Goal: Information Seeking & Learning: Learn about a topic

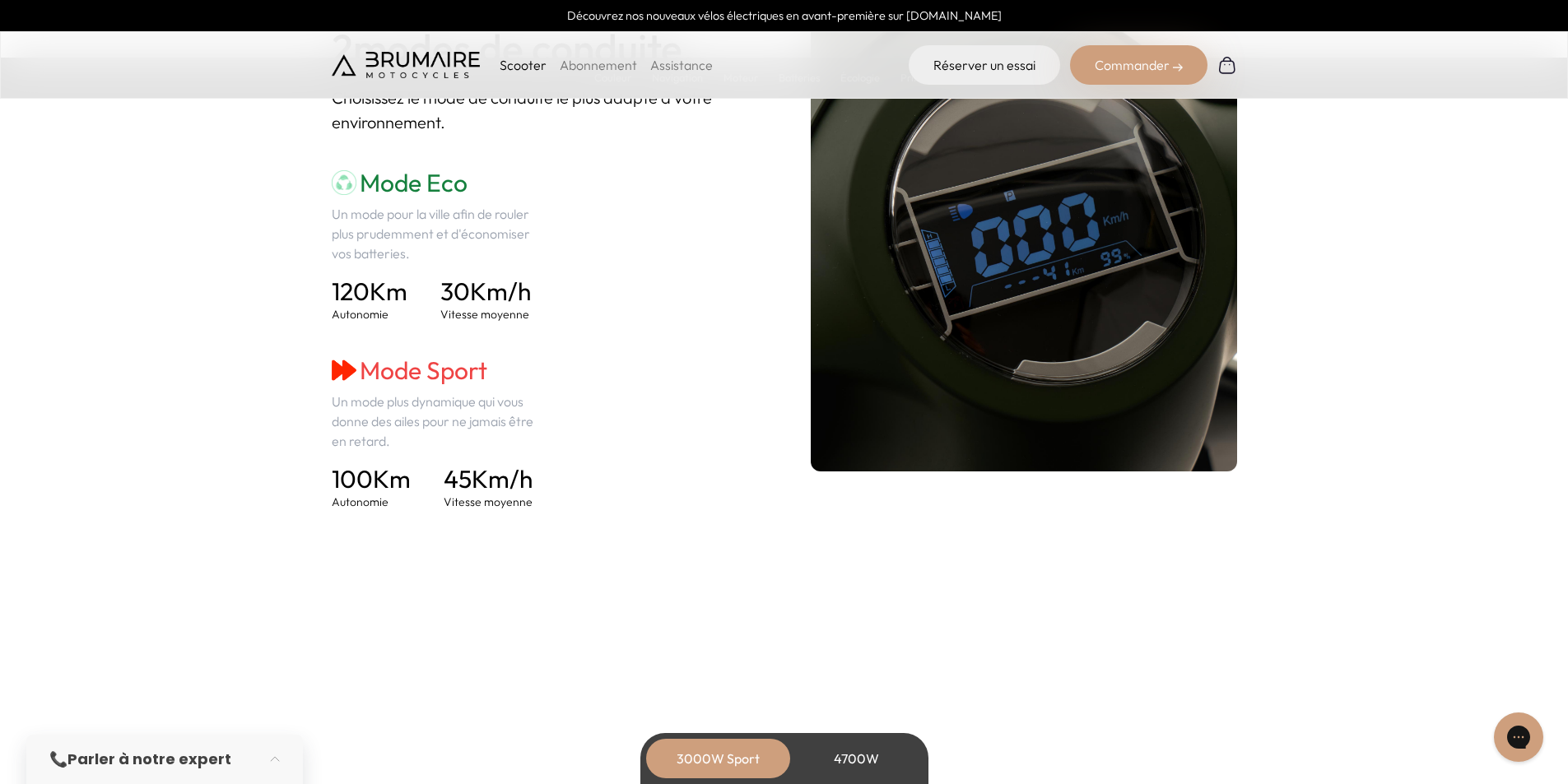
scroll to position [2302, 0]
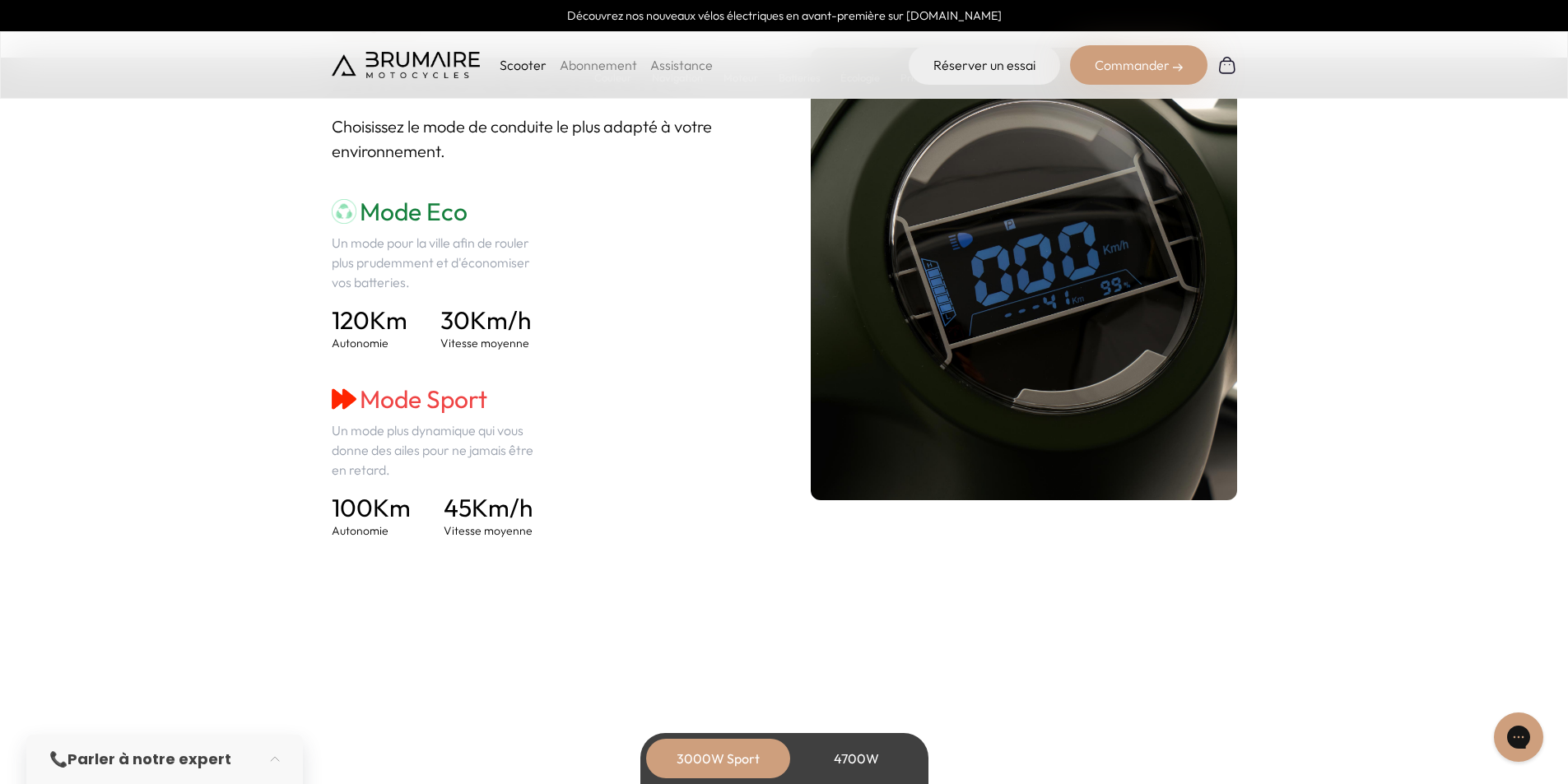
drag, startPoint x: 425, startPoint y: 315, endPoint x: 331, endPoint y: 327, distance: 94.8
click at [331, 327] on div "120 Km Autonomie 30 Km/h Vitesse moyenne" at bounding box center [438, 328] width 214 height 46
click at [331, 327] on span "120" at bounding box center [350, 319] width 38 height 31
drag, startPoint x: 330, startPoint y: 326, endPoint x: 386, endPoint y: 321, distance: 56.2
click at [386, 322] on h4 "120 Km" at bounding box center [369, 320] width 76 height 30
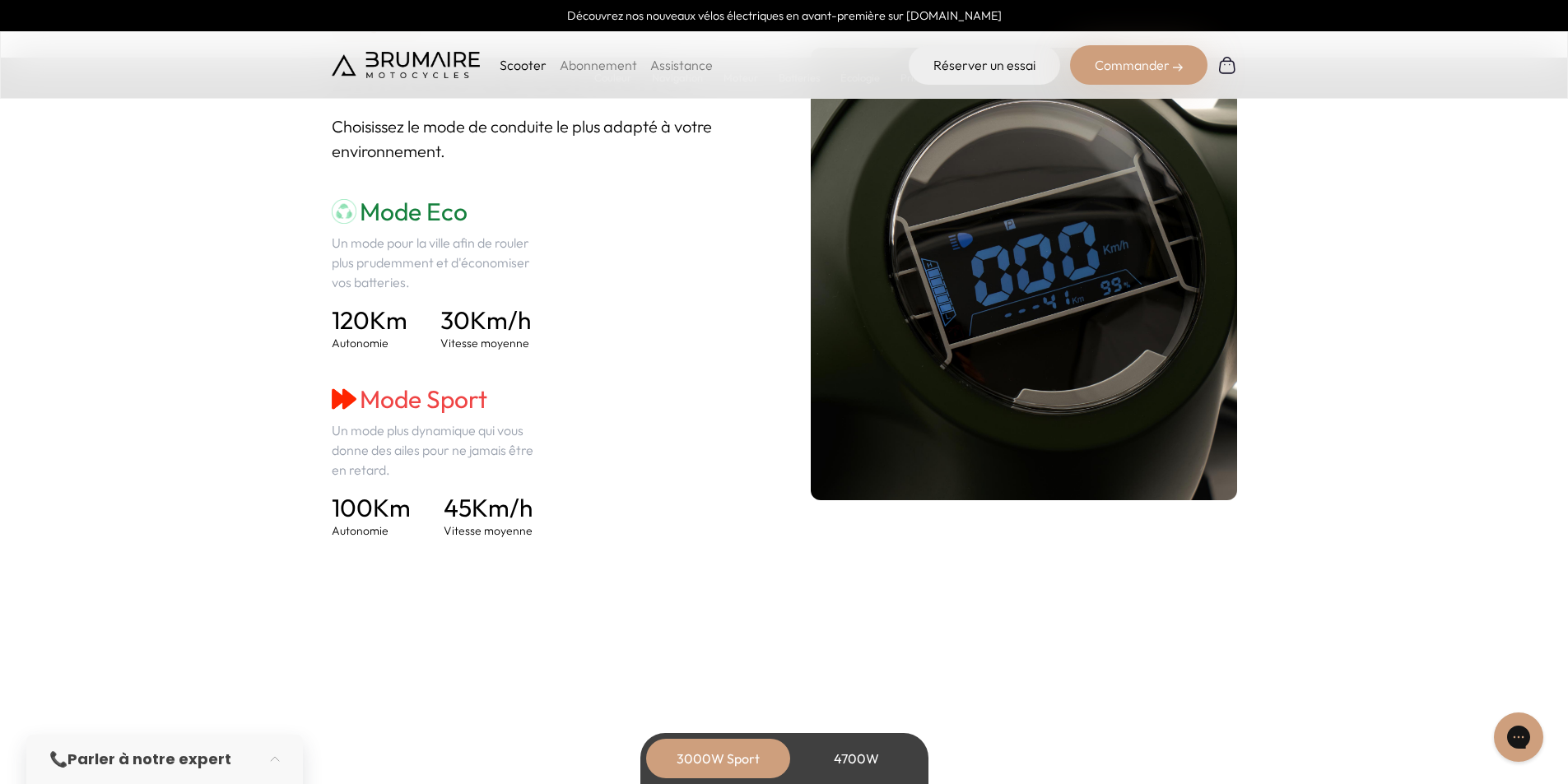
click at [386, 321] on h4 "120 Km" at bounding box center [369, 320] width 76 height 30
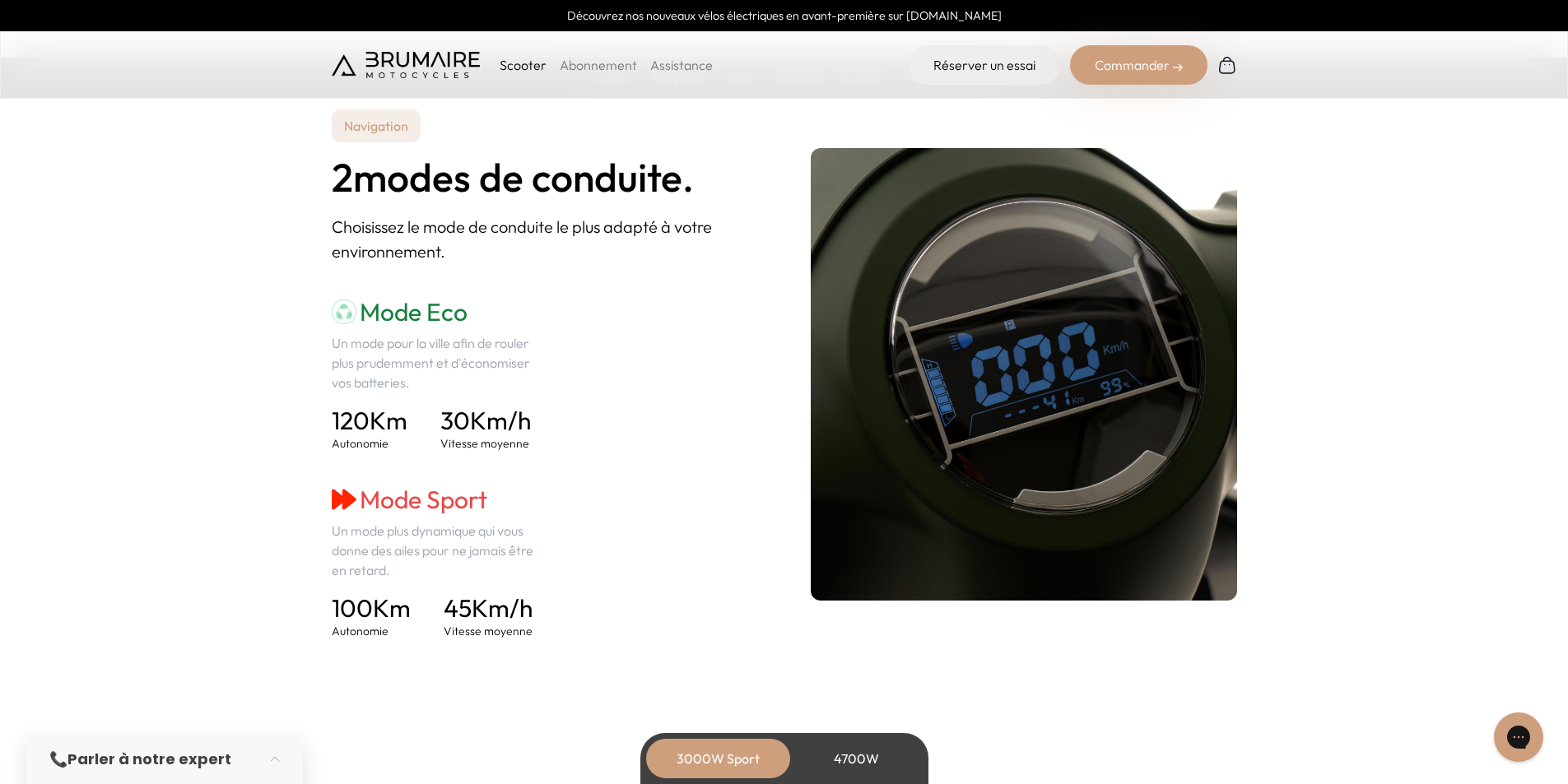
scroll to position [2139, 0]
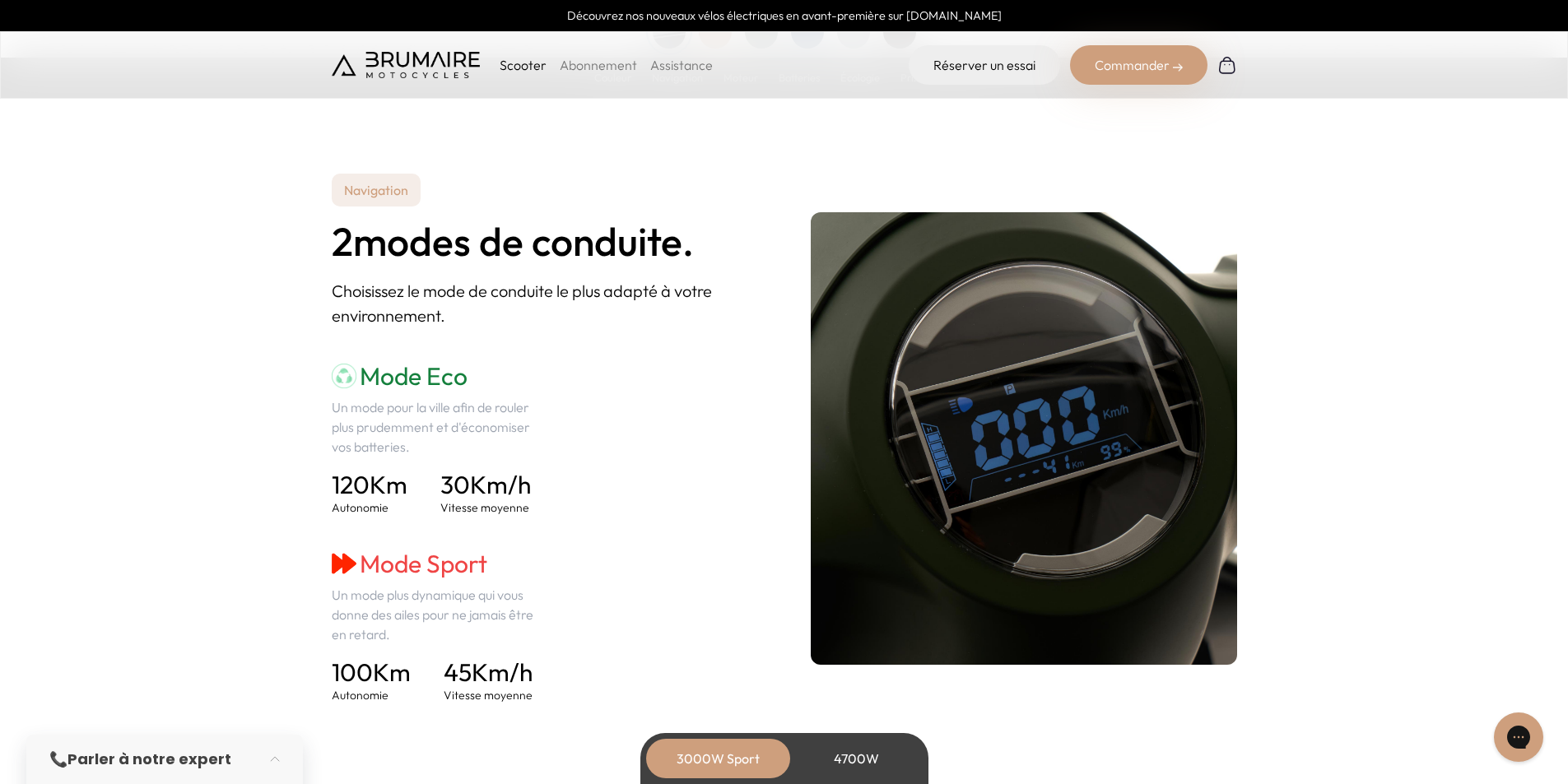
click at [854, 771] on div "4700W" at bounding box center [856, 758] width 132 height 40
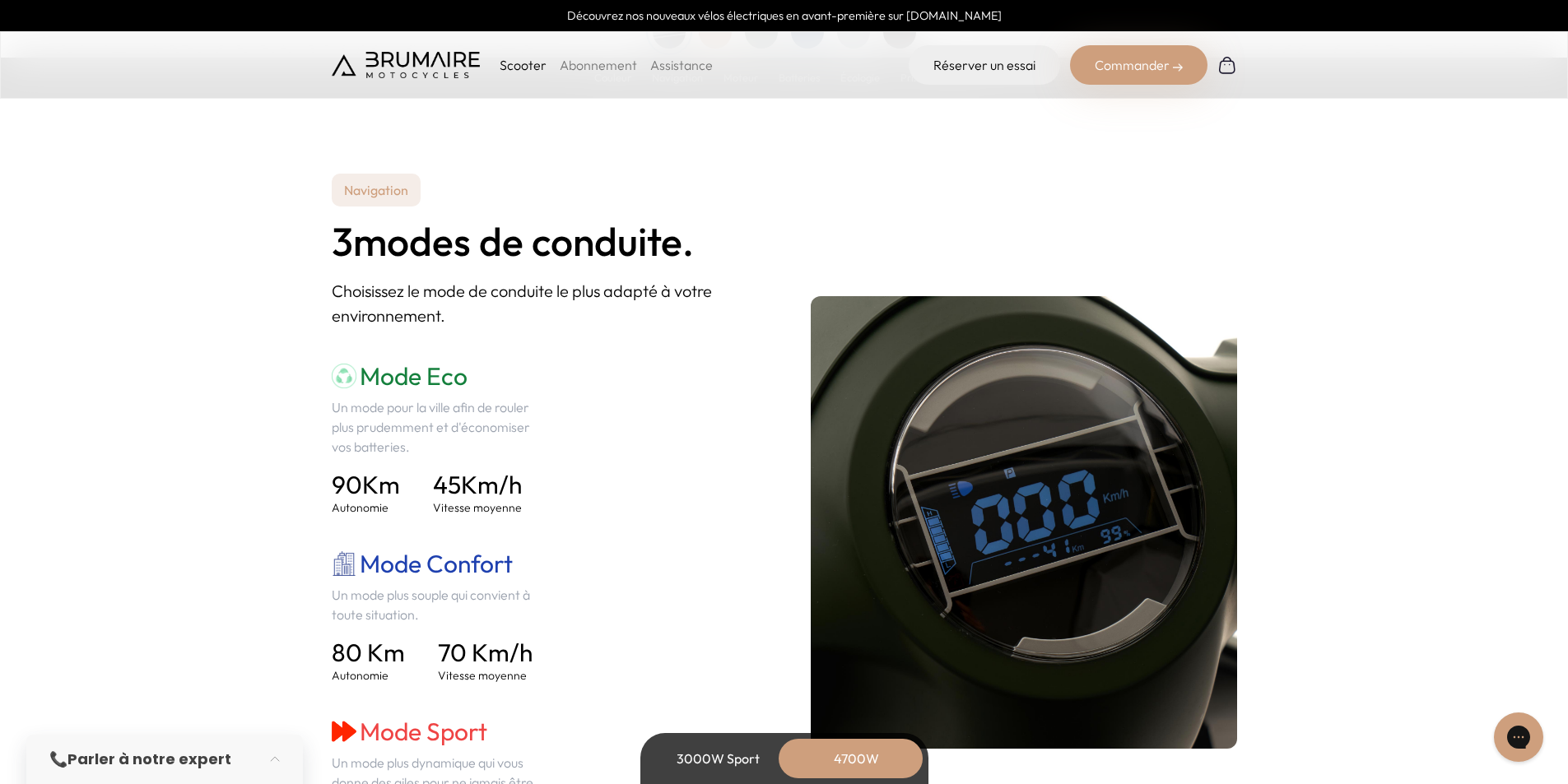
click at [724, 752] on div "3000W Sport" at bounding box center [719, 758] width 132 height 40
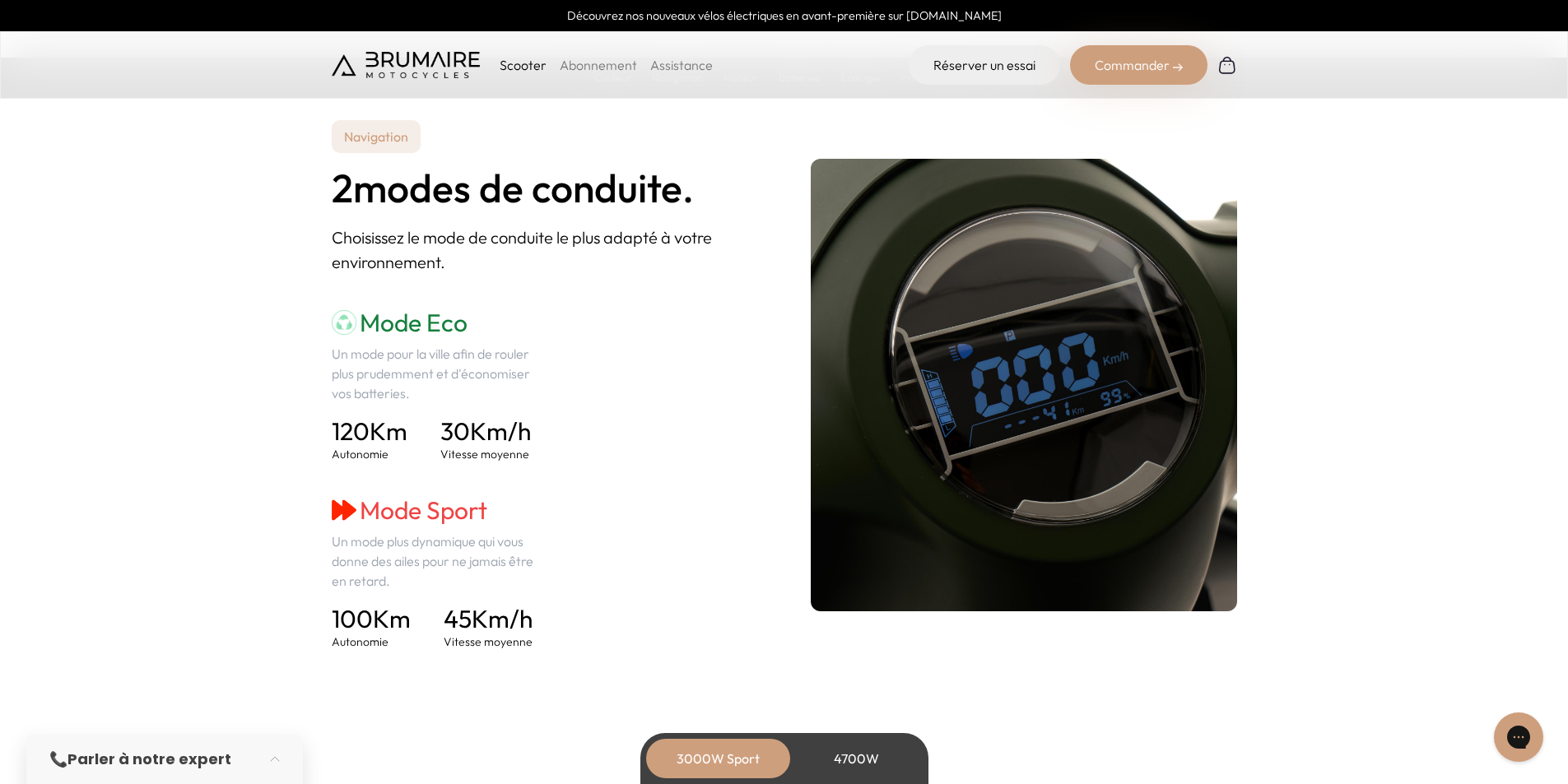
scroll to position [2220, 0]
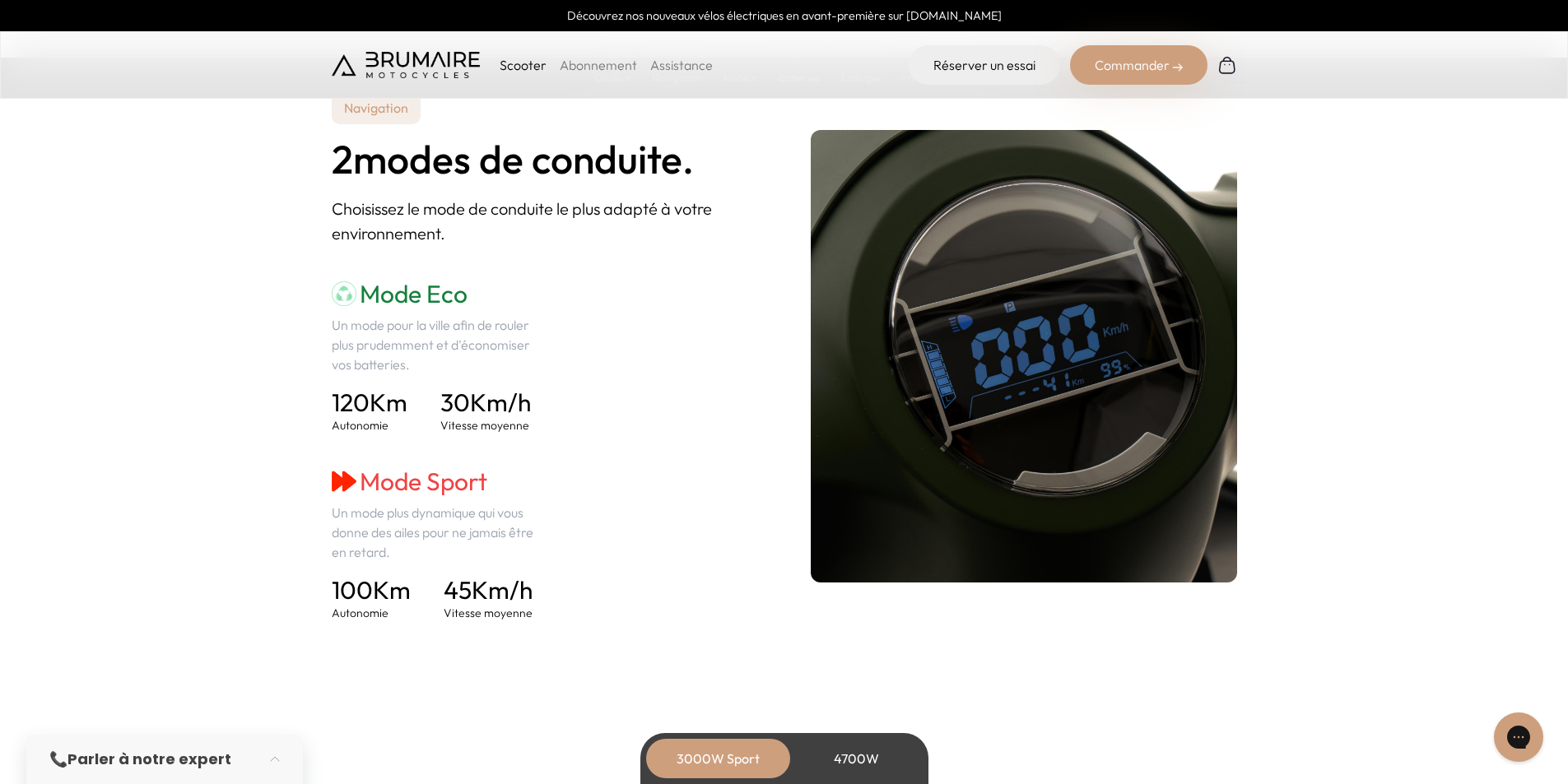
click at [852, 741] on div "4700W" at bounding box center [856, 758] width 132 height 40
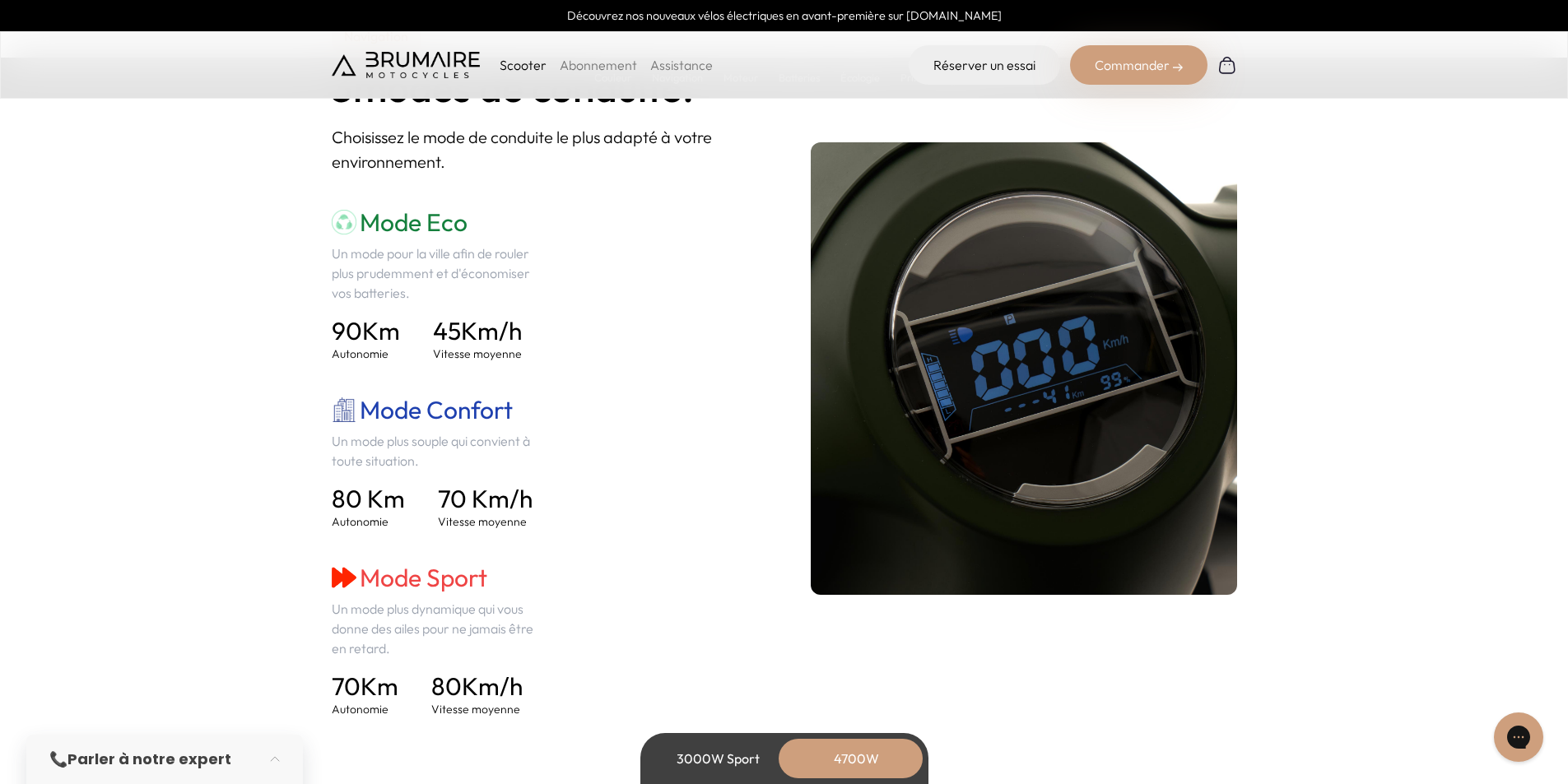
scroll to position [2385, 0]
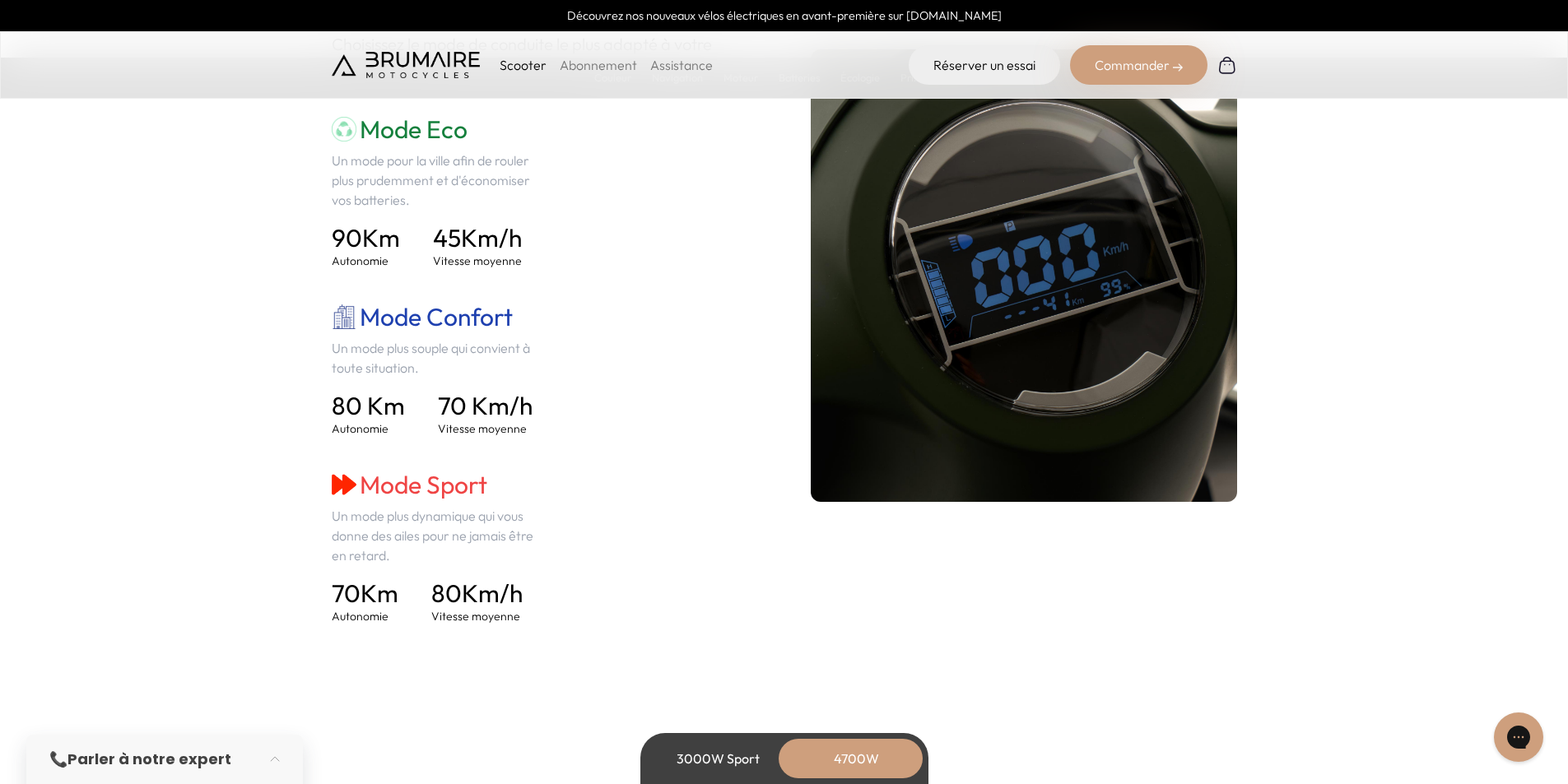
click at [719, 749] on div "3000W Sport" at bounding box center [719, 758] width 132 height 40
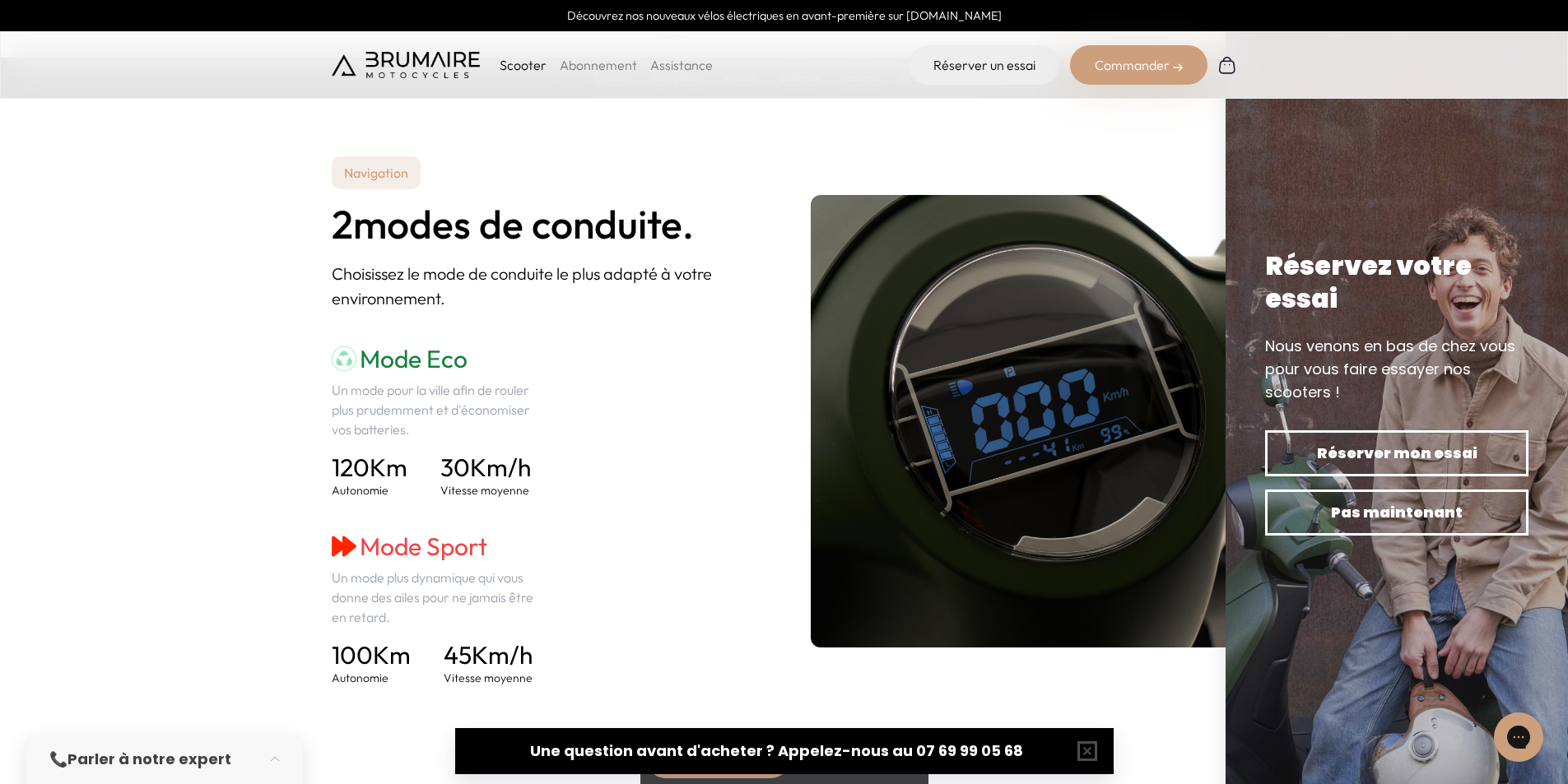
scroll to position [2385, 0]
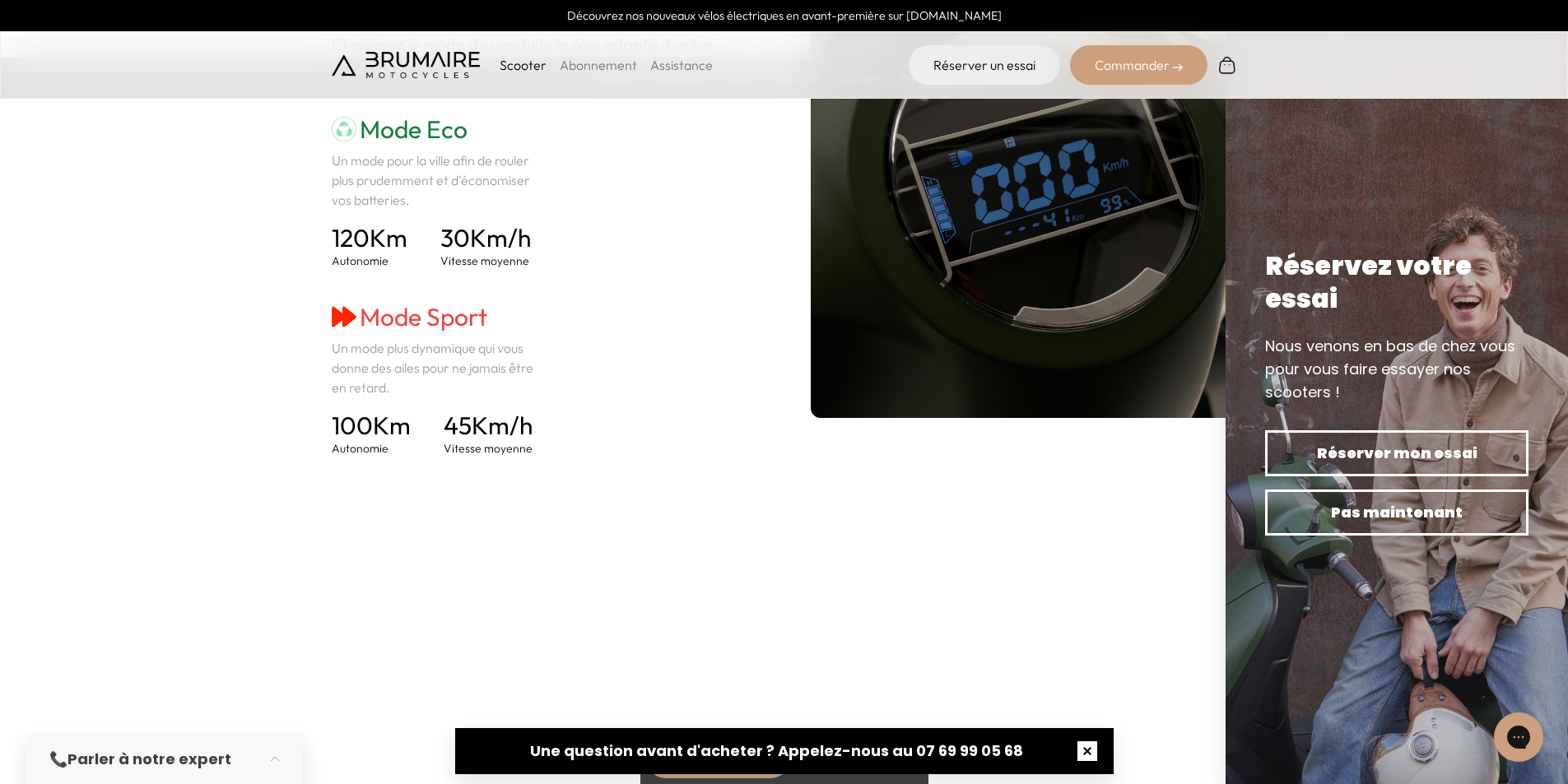
click at [1092, 757] on button "button" at bounding box center [1087, 750] width 53 height 53
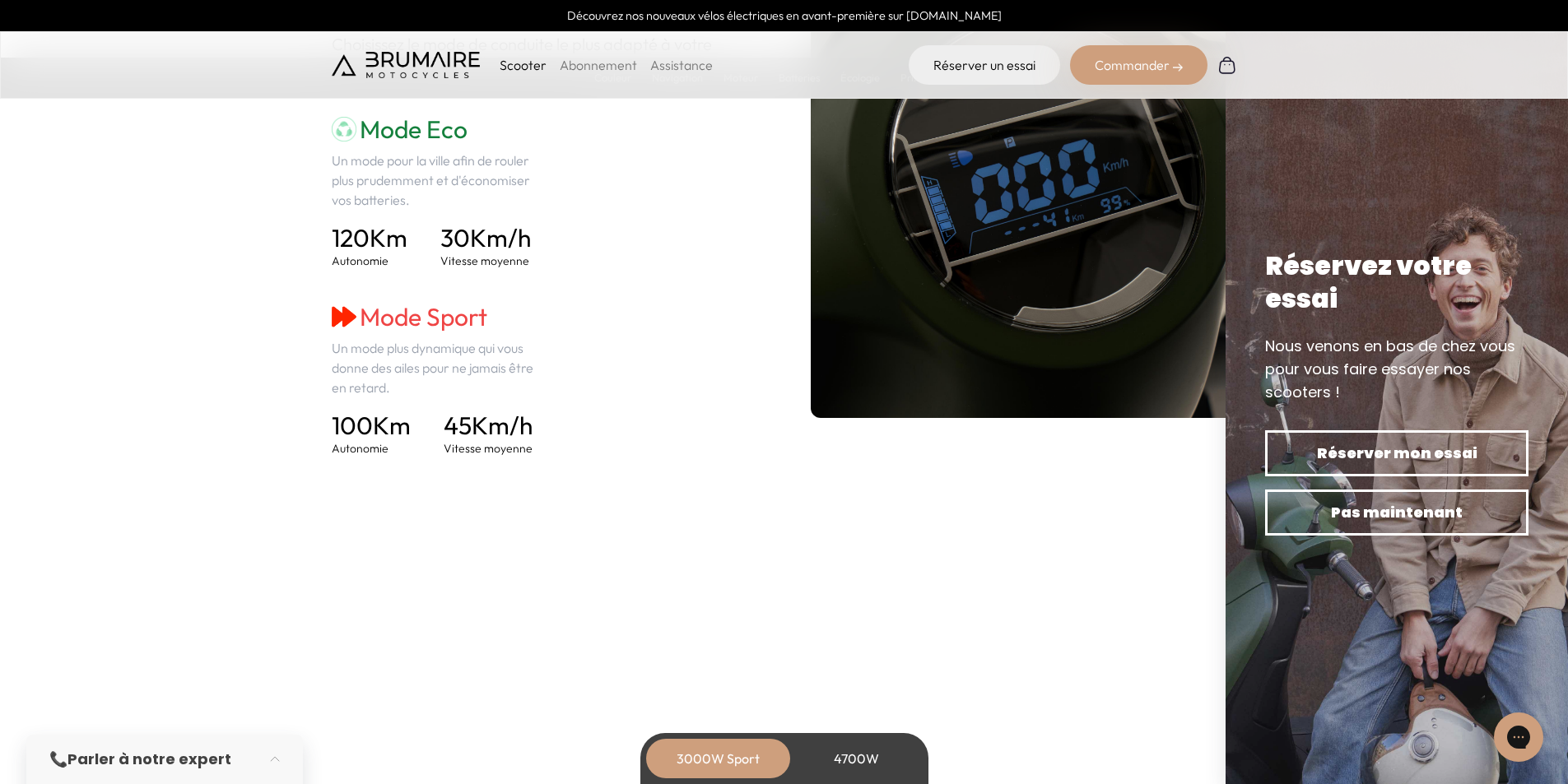
click at [728, 752] on div "3000W Sport" at bounding box center [719, 758] width 132 height 40
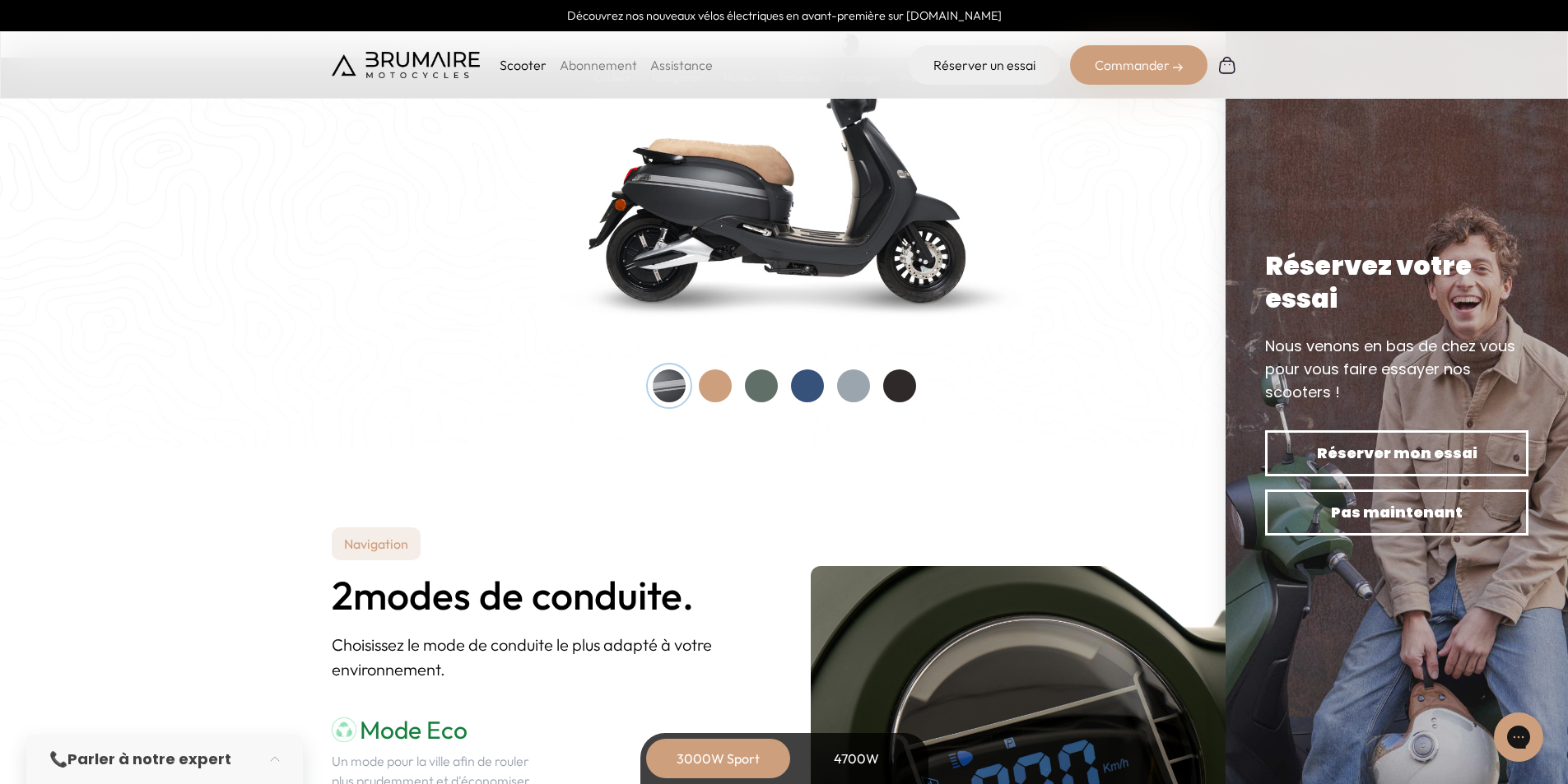
scroll to position [1809, 0]
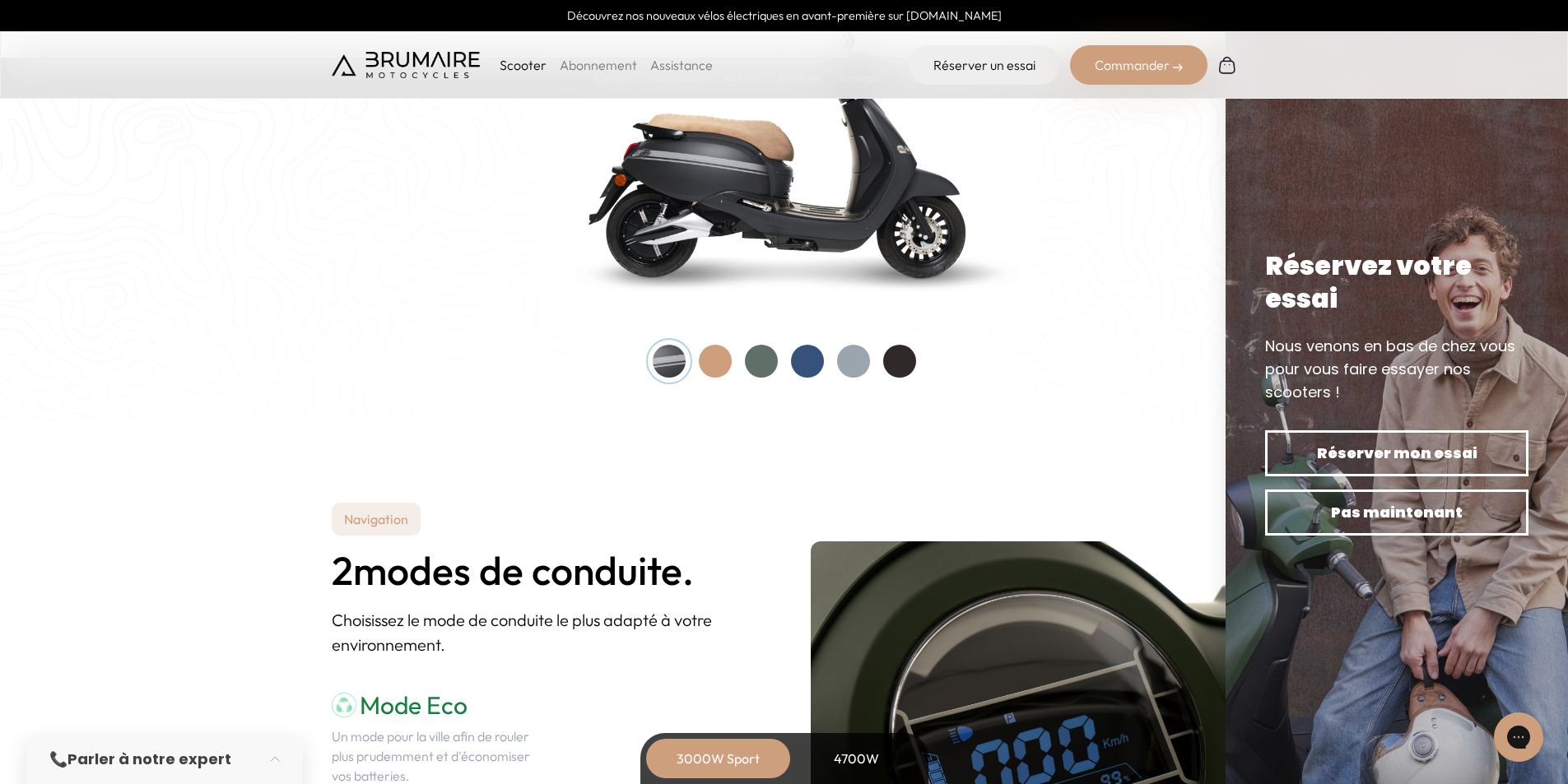
click at [874, 441] on section "Navigation 2 modes de conduite. Choisissez le mode de conduite le plus adapté à…" at bounding box center [784, 768] width 1568 height 688
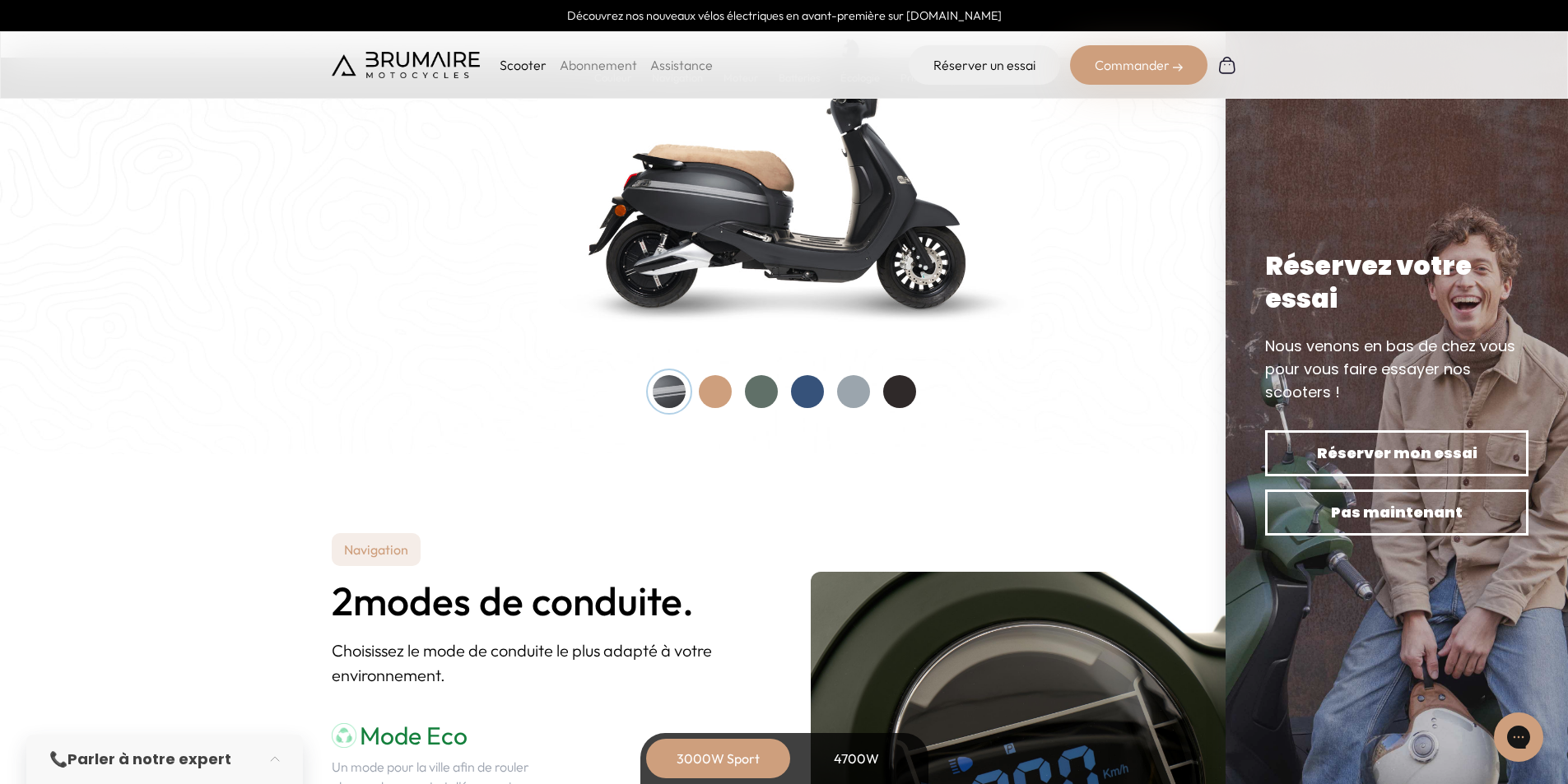
scroll to position [1727, 0]
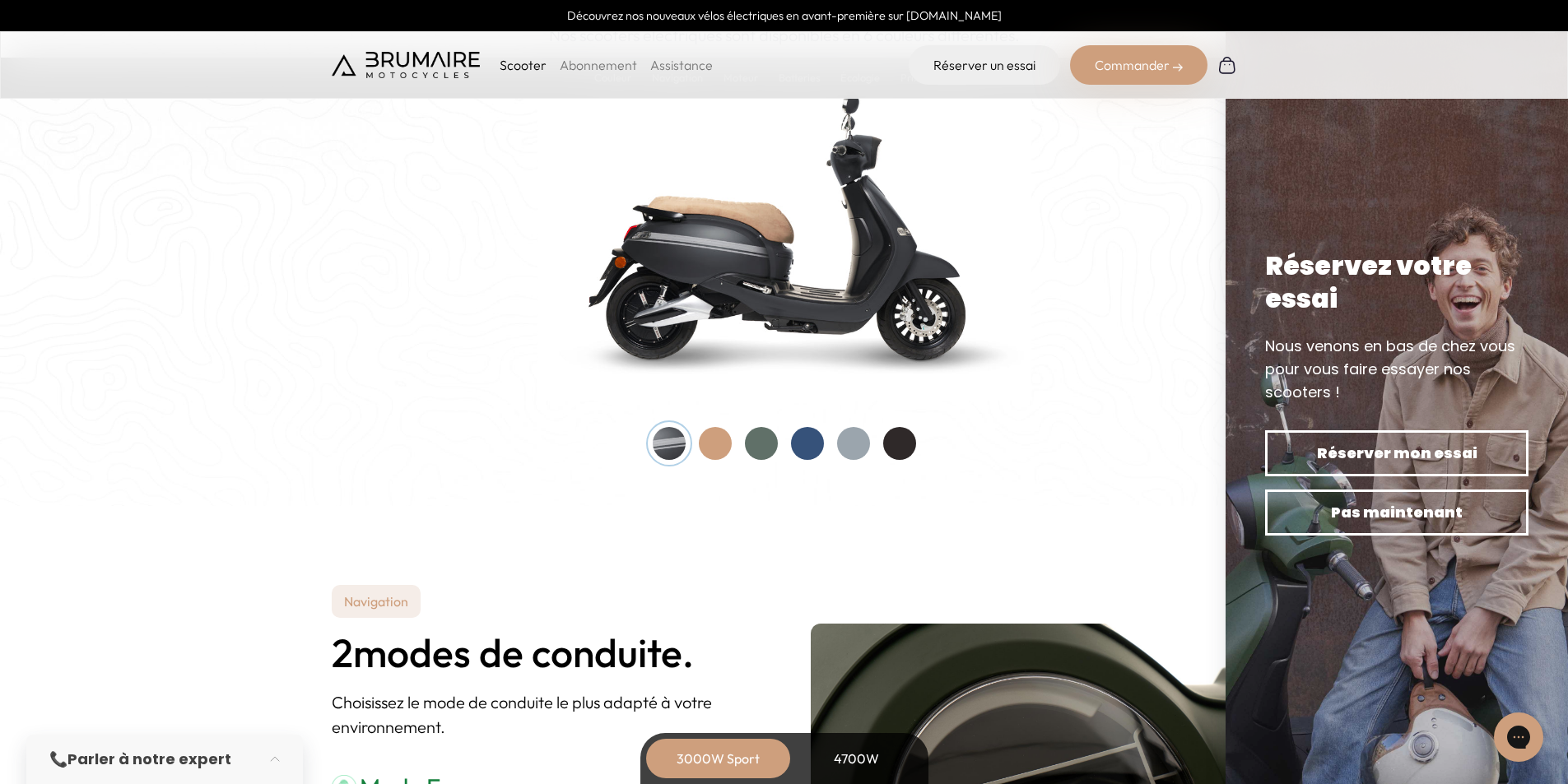
click at [852, 454] on div at bounding box center [852, 443] width 33 height 33
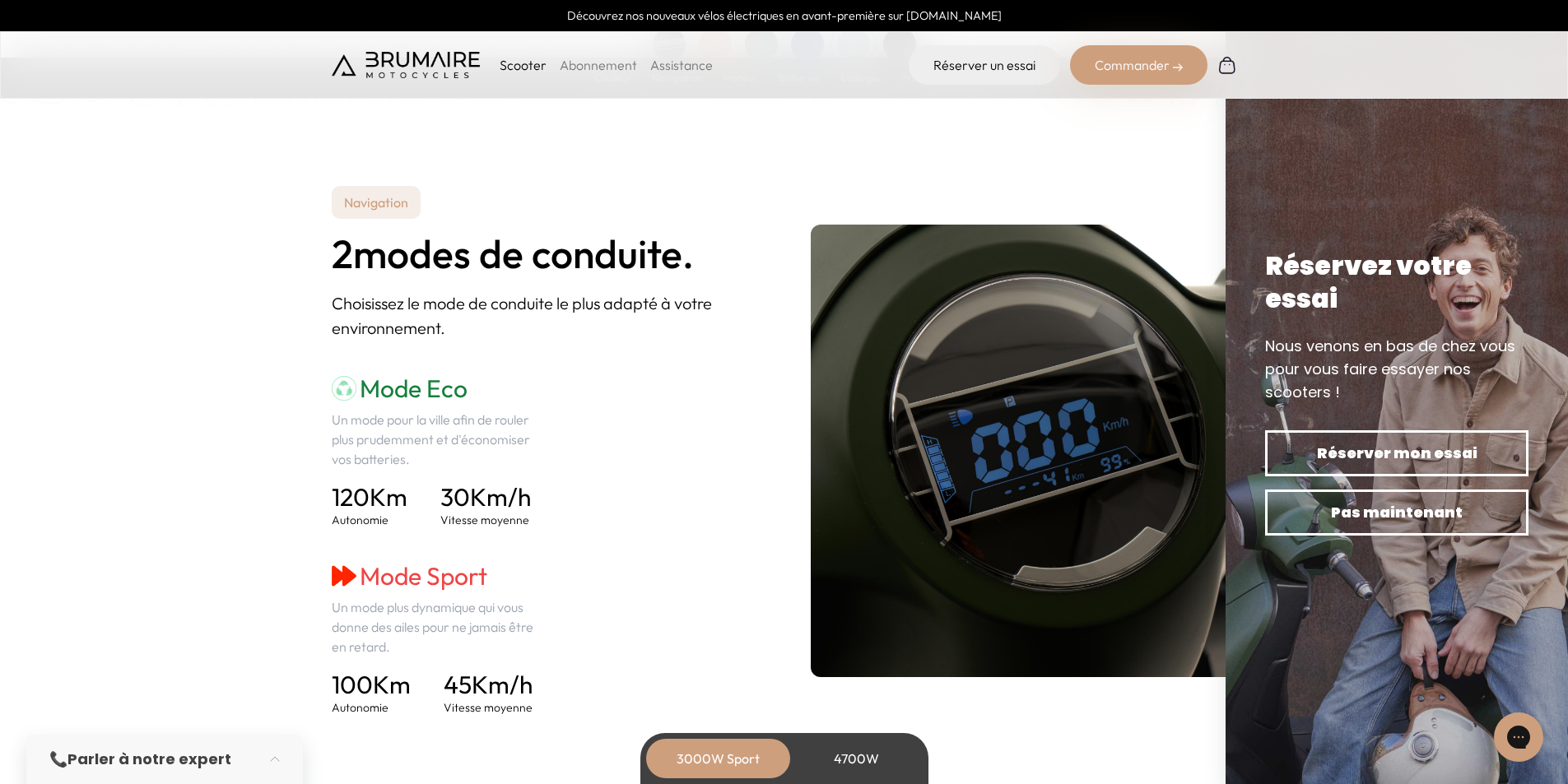
scroll to position [2139, 0]
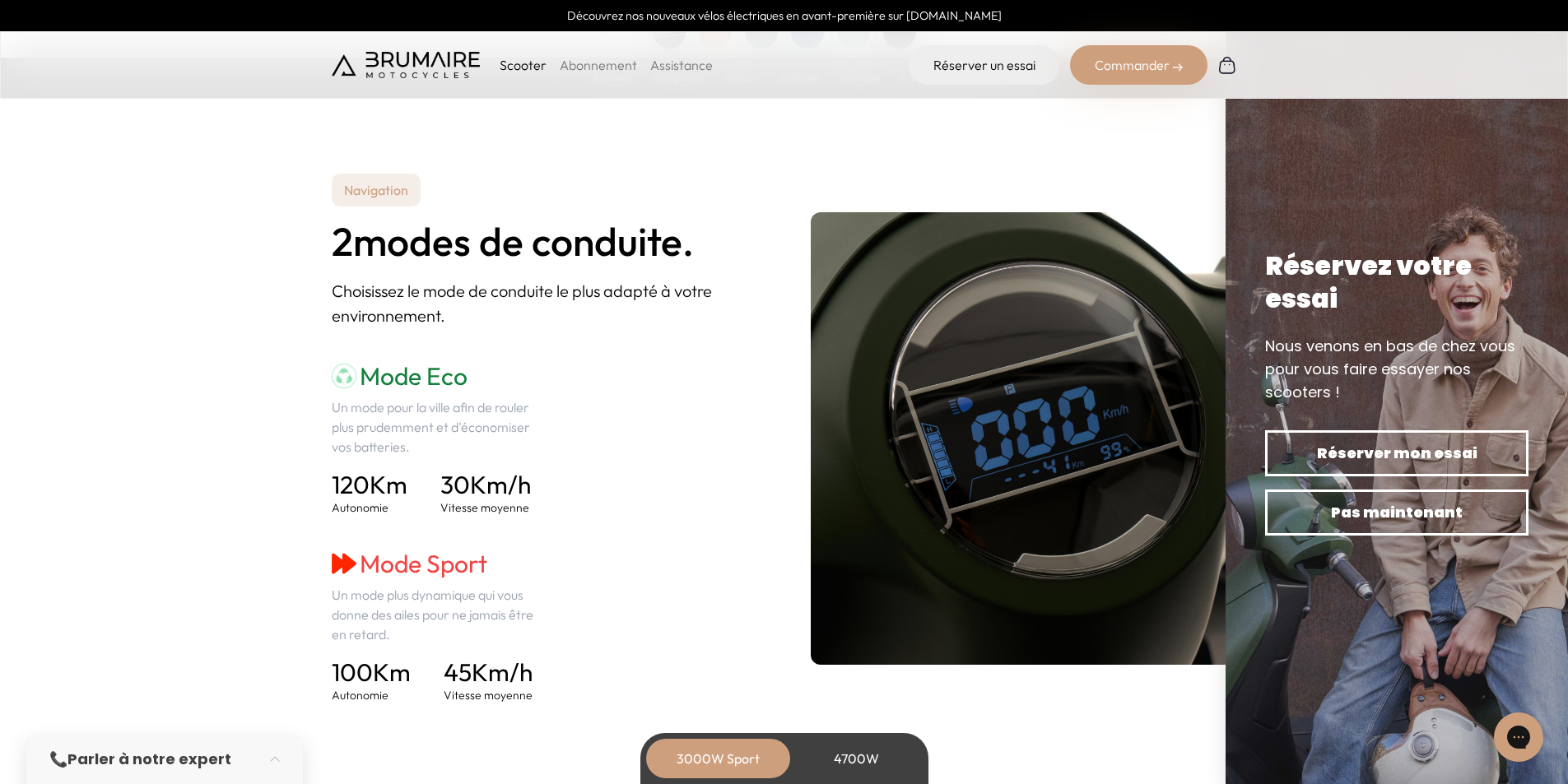
drag, startPoint x: 716, startPoint y: 254, endPoint x: 208, endPoint y: 264, distance: 508.1
click at [208, 264] on section "Navigation 2 modes de conduite. Choisissez le mode de conduite le plus adapté à…" at bounding box center [784, 439] width 1568 height 688
drag, startPoint x: 313, startPoint y: 245, endPoint x: 700, endPoint y: 264, distance: 387.5
click at [700, 264] on section "Navigation 2 modes de conduite. Choisissez le mode de conduite le plus adapté à…" at bounding box center [784, 439] width 1568 height 688
click at [700, 263] on h2 "2 modes de conduite." at bounding box center [544, 241] width 426 height 44
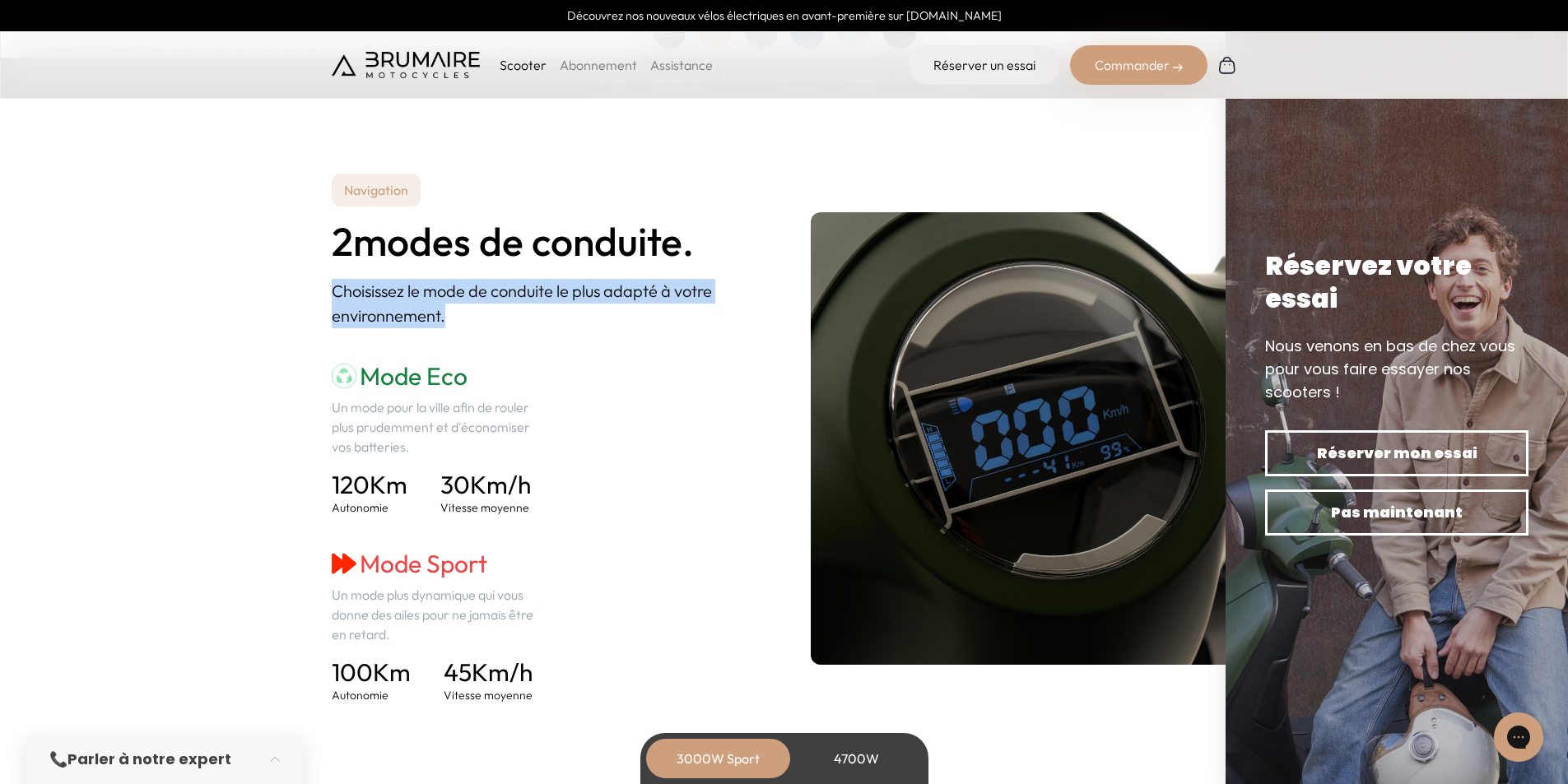
drag, startPoint x: 446, startPoint y: 311, endPoint x: 328, endPoint y: 288, distance: 120.2
click at [328, 288] on section "Navigation 2 modes de conduite. Choisissez le mode de conduite le plus adapté à…" at bounding box center [784, 439] width 1568 height 688
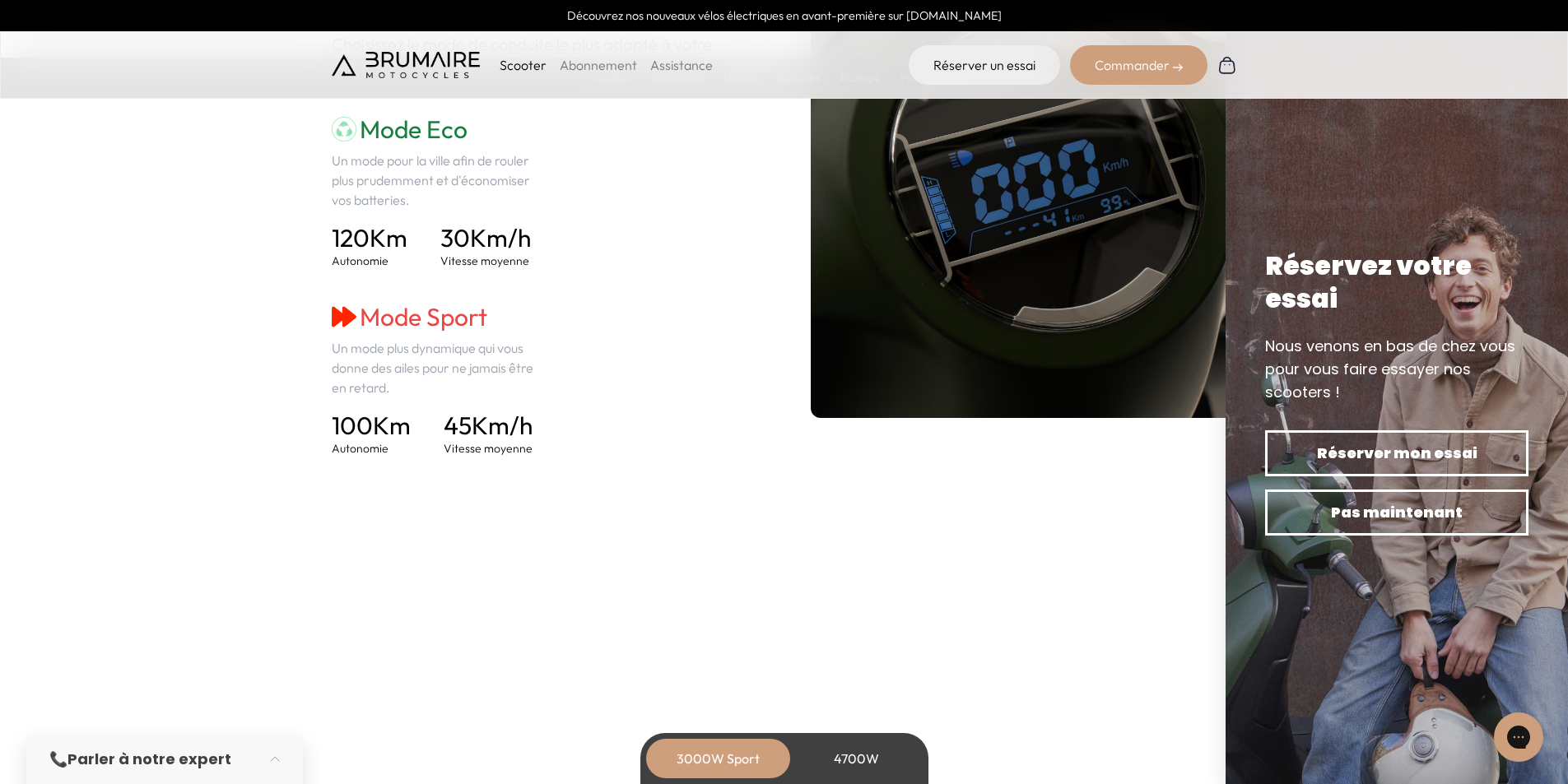
scroll to position [2467, 0]
